Goal: Task Accomplishment & Management: Use online tool/utility

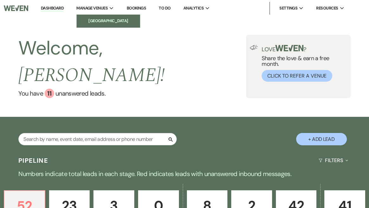
click at [99, 16] on link "[GEOGRAPHIC_DATA]" at bounding box center [108, 21] width 63 height 13
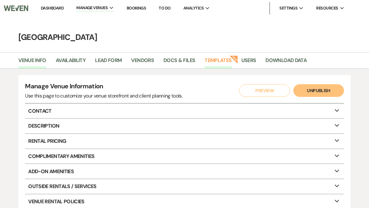
click at [227, 59] on link "Templates" at bounding box center [218, 62] width 27 height 12
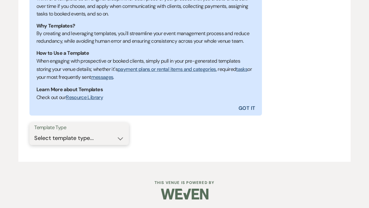
scroll to position [147, 0]
select select "Message Templates"
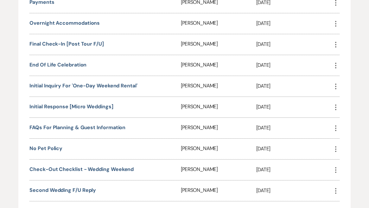
scroll to position [524, 0]
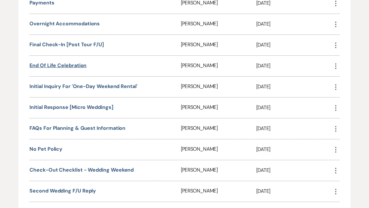
click at [78, 67] on link "End of Life celebration" at bounding box center [57, 65] width 57 height 7
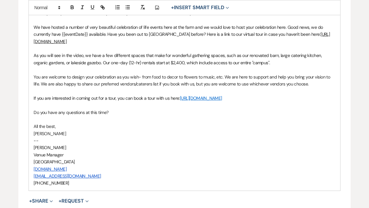
scroll to position [198, 0]
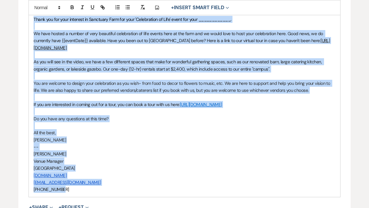
drag, startPoint x: 64, startPoint y: 187, endPoint x: 35, endPoint y: 19, distance: 170.9
click at [35, 19] on div "Dear {{recipientFirstName}}, Thank you for your interest in Sanctuary Farm for …" at bounding box center [184, 97] width 311 height 199
copy div "Thank you for your interest in Sanctuary Farm for your 'Celebration of Life' ev…"
